Goal: Task Accomplishment & Management: Manage account settings

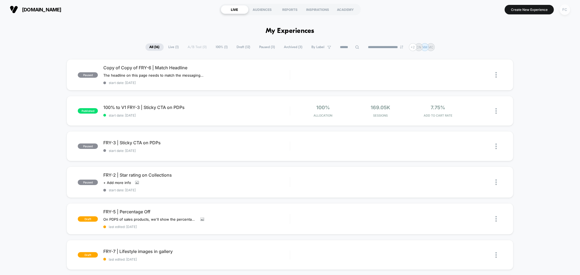
click at [566, 10] on div "FC" at bounding box center [565, 9] width 11 height 11
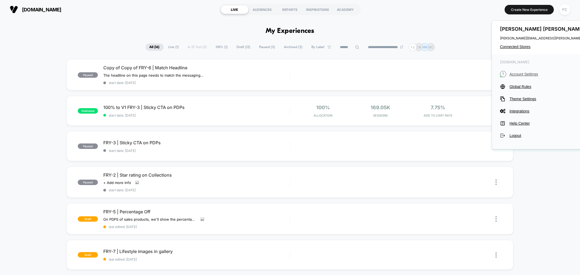
click at [520, 75] on span "Account Settings" at bounding box center [559, 74] width 98 height 4
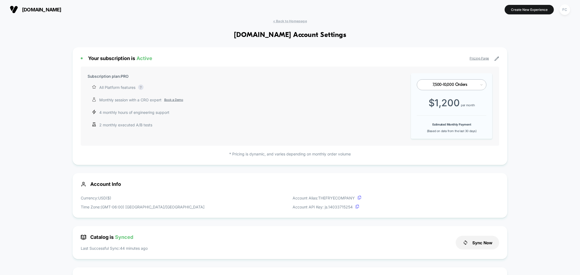
click at [448, 126] on b "Estimated Monthly Payment" at bounding box center [451, 125] width 39 height 4
click at [498, 60] on icon at bounding box center [496, 58] width 5 height 5
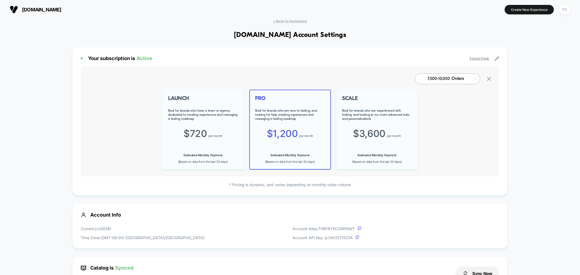
click at [488, 79] on icon at bounding box center [489, 79] width 7 height 7
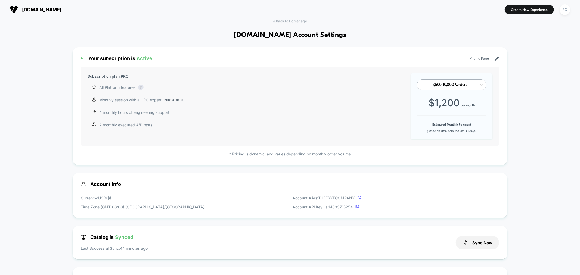
click at [101, 80] on div "Subscription plan: PRO All Platform features Complete access to our AI-powered …" at bounding box center [188, 106] width 200 height 66
click at [176, 66] on div "Your subscription is Active Pricing Page Subscription plan: PRO All Platform fe…" at bounding box center [290, 106] width 435 height 118
click at [565, 12] on div "FC" at bounding box center [565, 9] width 11 height 11
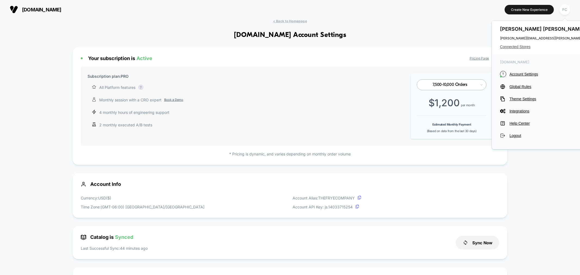
click at [521, 47] on span "Connected Stores" at bounding box center [554, 47] width 108 height 4
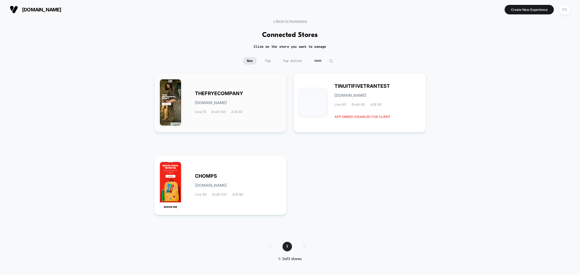
click at [252, 122] on div "THEFRYECOMPANY [DOMAIN_NAME] Live (1) Draft (12) A/B (0)" at bounding box center [220, 103] width 121 height 48
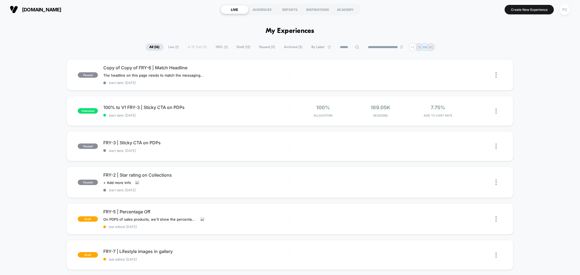
click at [569, 14] on button "FC" at bounding box center [565, 9] width 14 height 11
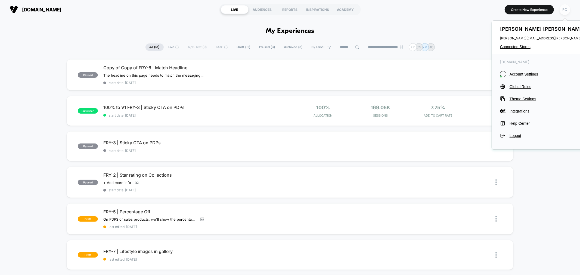
click at [566, 11] on div "FC" at bounding box center [565, 9] width 11 height 11
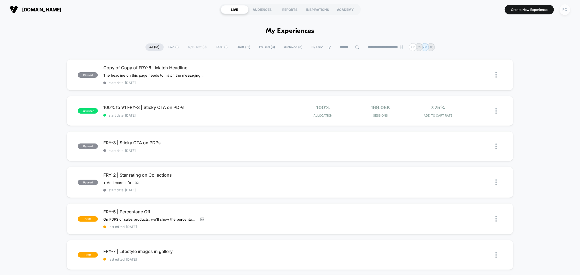
click at [566, 11] on div "FC" at bounding box center [565, 9] width 11 height 11
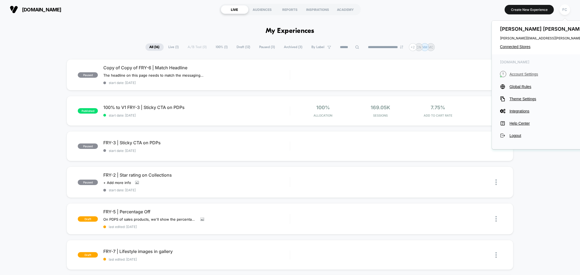
click at [530, 74] on span "Account Settings" at bounding box center [559, 74] width 98 height 4
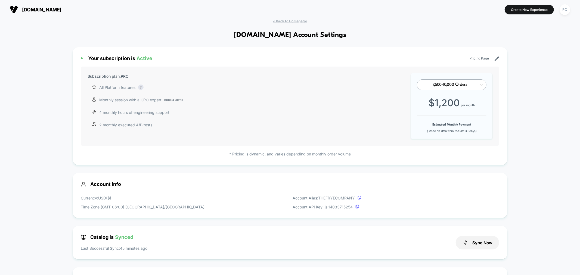
click at [289, 158] on div "Your subscription is Active Pricing Page Subscription plan: PRO All Platform fe…" at bounding box center [290, 106] width 435 height 118
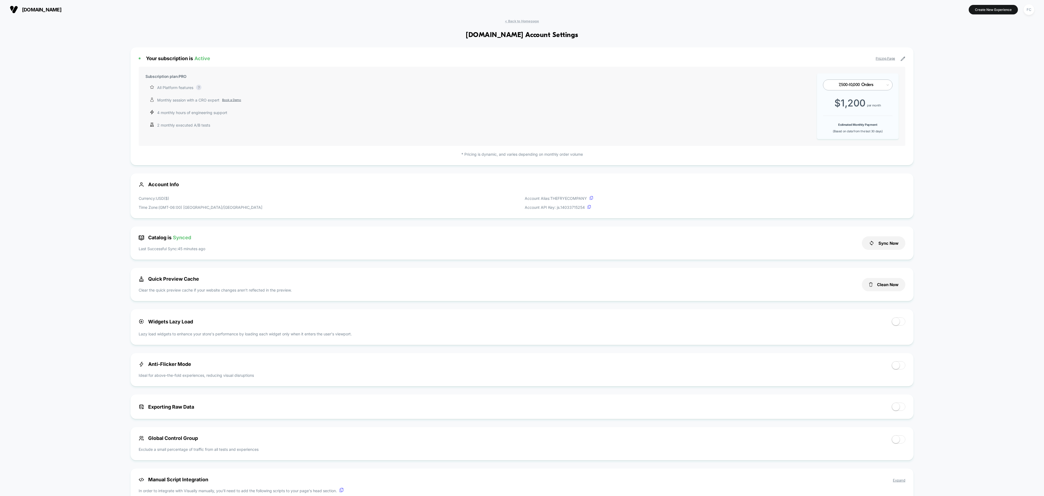
click at [580, 275] on div "< Back to Homepage [DOMAIN_NAME] Account Settings Your subscription is Active P…" at bounding box center [522, 344] width 1044 height 650
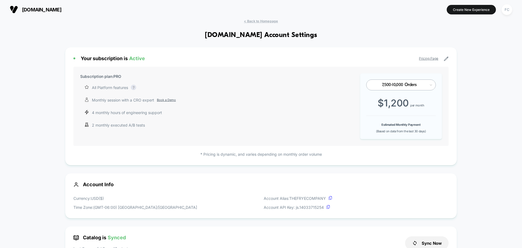
click at [110, 123] on p "2 monthly executed A/B tests" at bounding box center [118, 125] width 53 height 6
click at [202, 119] on div "Subscription plan: PRO All Platform features Complete access to our AI-powered …" at bounding box center [169, 106] width 178 height 66
click at [324, 127] on div "Subscription plan: PRO All Platform features Complete access to our AI-powered …" at bounding box center [260, 106] width 375 height 79
click at [255, 129] on div "Subscription plan: PRO All Platform features Complete access to our AI-powered …" at bounding box center [169, 106] width 178 height 66
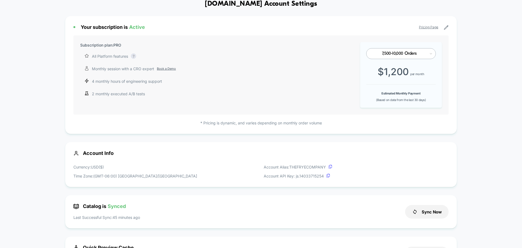
click at [303, 161] on div "Account Info Currency: USD ( $ ) Time Zone: (GMT-06:00) America/[GEOGRAPHIC_DAT…" at bounding box center [261, 164] width 392 height 45
click at [156, 168] on div "Currency: USD ( $ ) Time Zone: (GMT-06:00) America/[GEOGRAPHIC_DATA] Account Al…" at bounding box center [260, 171] width 375 height 15
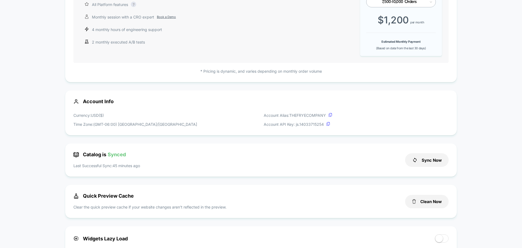
click at [147, 158] on div "Catalog is Synced Last Successful Sync: 45 minutes ago" at bounding box center [236, 159] width 326 height 17
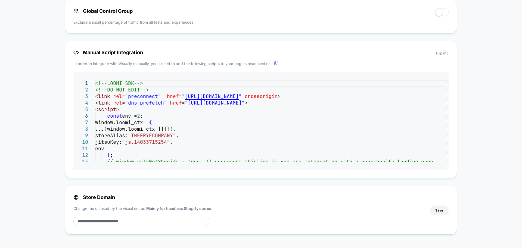
scroll to position [0, 0]
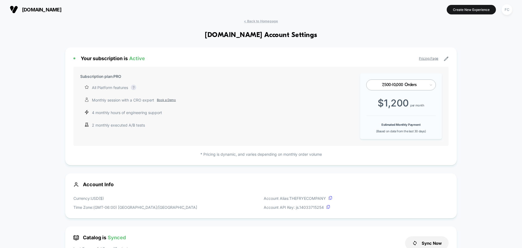
click at [113, 67] on div "Subscription plan: PRO All Platform features Complete access to our AI-powered …" at bounding box center [260, 106] width 375 height 79
click at [509, 6] on div "FC" at bounding box center [507, 9] width 11 height 11
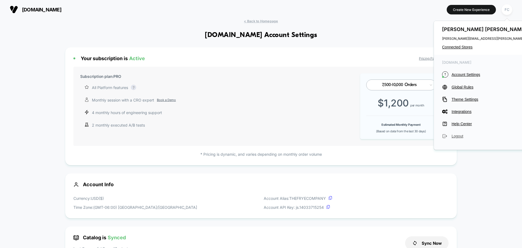
click at [454, 137] on span "Logout" at bounding box center [501, 136] width 98 height 4
